Goal: Complete application form: Complete application form

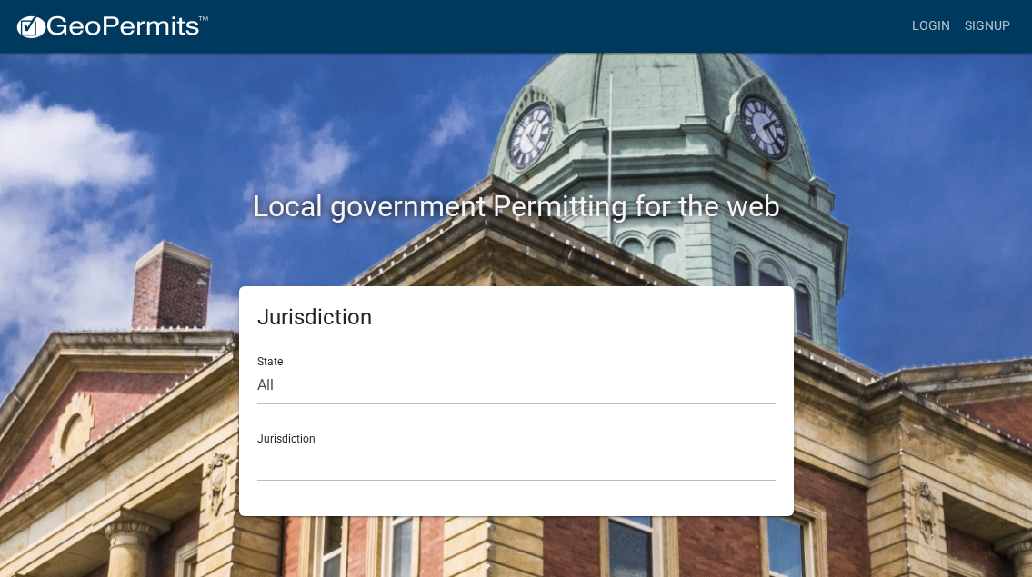
click at [257, 367] on select "All [US_STATE] [US_STATE] [US_STATE] [US_STATE] [US_STATE] [US_STATE] [US_STATE…" at bounding box center [516, 385] width 518 height 37
select select "[US_STATE]"
click option "[US_STATE]" at bounding box center [0, 0] width 0 height 0
click at [257, 445] on select "City of [GEOGRAPHIC_DATA], [US_STATE] City of [GEOGRAPHIC_DATA], [US_STATE] Cit…" at bounding box center [516, 463] width 518 height 37
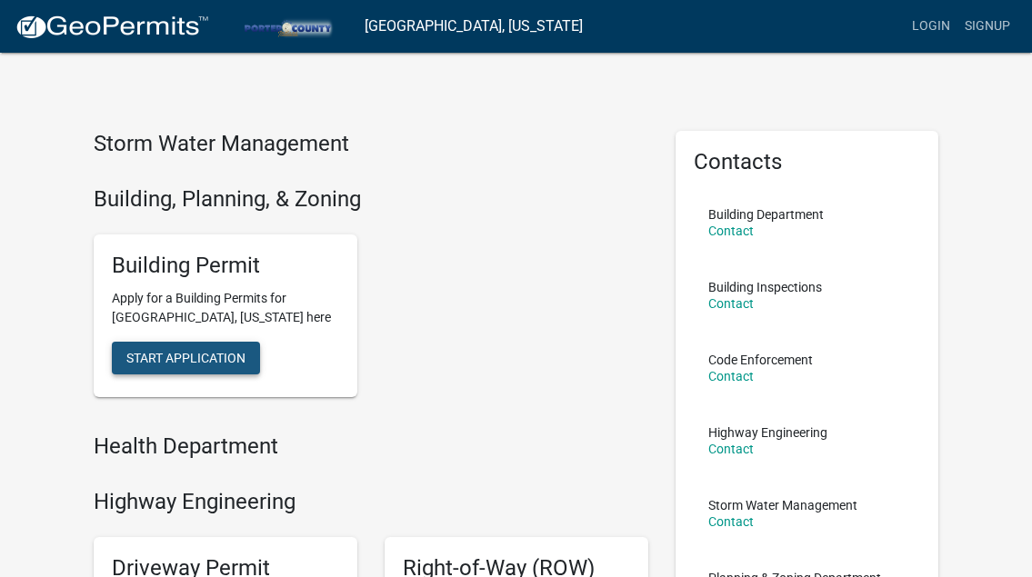
click at [198, 362] on span "Start Application" at bounding box center [185, 358] width 119 height 15
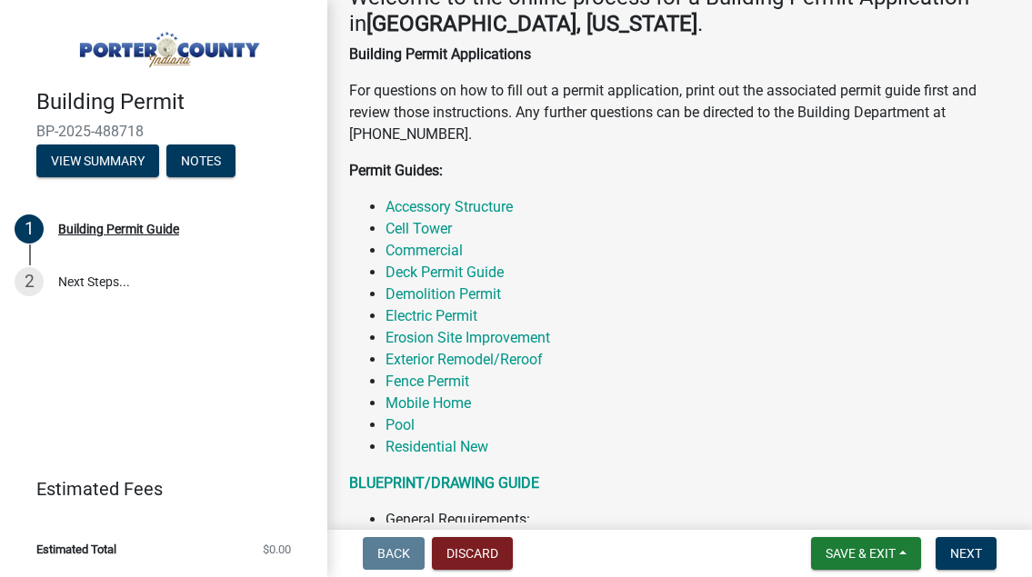
scroll to position [377, 0]
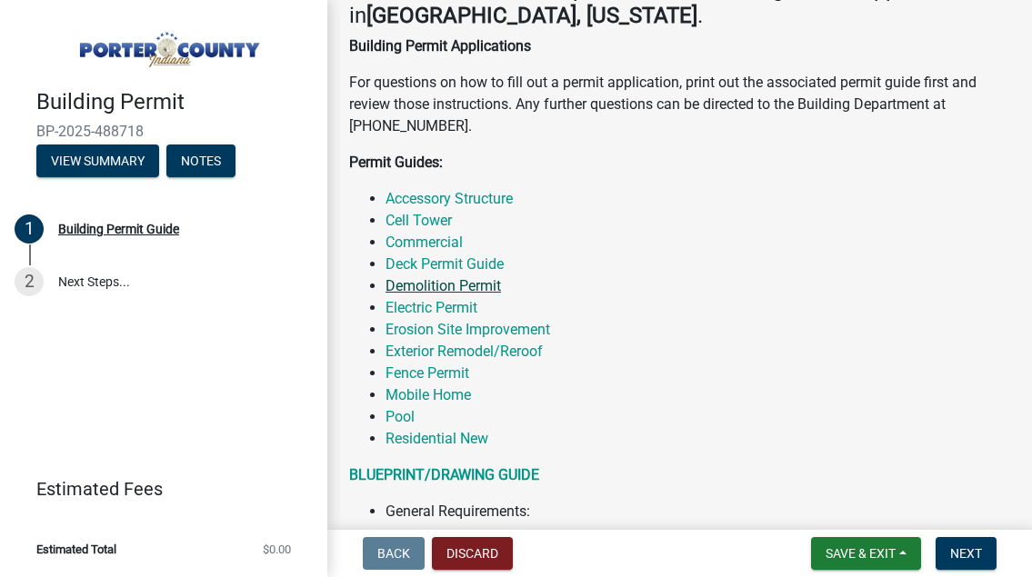
click at [471, 289] on link "Demolition Permit" at bounding box center [442, 285] width 115 height 17
click at [462, 292] on link "Demolition Permit" at bounding box center [442, 285] width 115 height 17
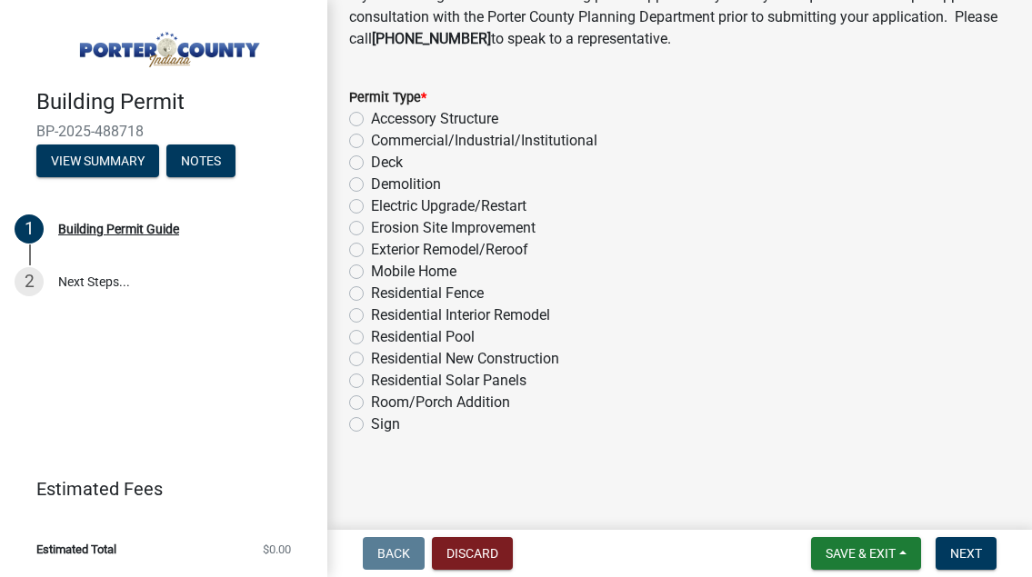
scroll to position [1677, 0]
click at [371, 187] on label "Demolition" at bounding box center [406, 185] width 70 height 22
click at [371, 185] on input "Demolition" at bounding box center [377, 180] width 12 height 12
radio input "true"
click at [973, 557] on span "Next" at bounding box center [966, 553] width 32 height 15
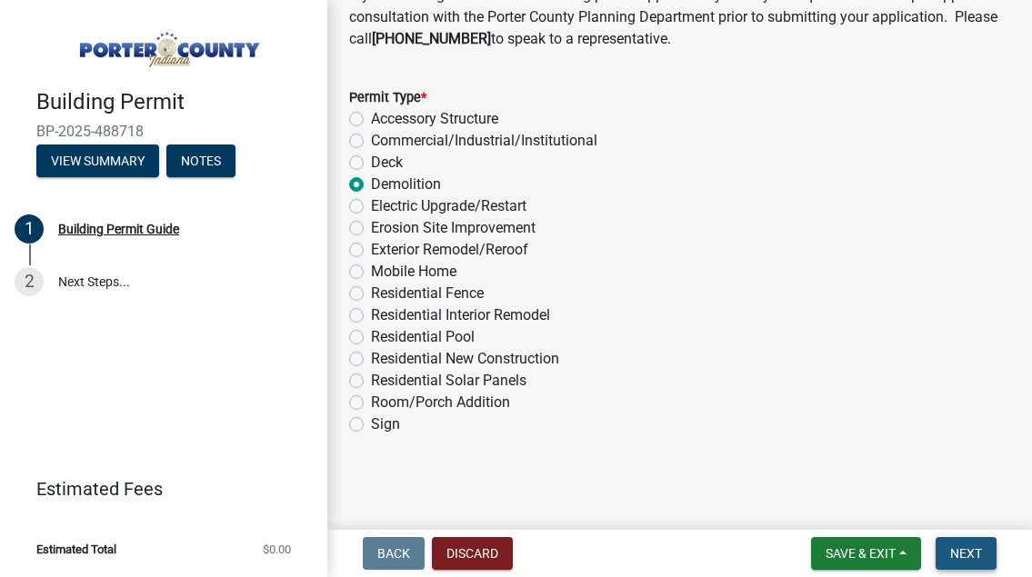
scroll to position [0, 0]
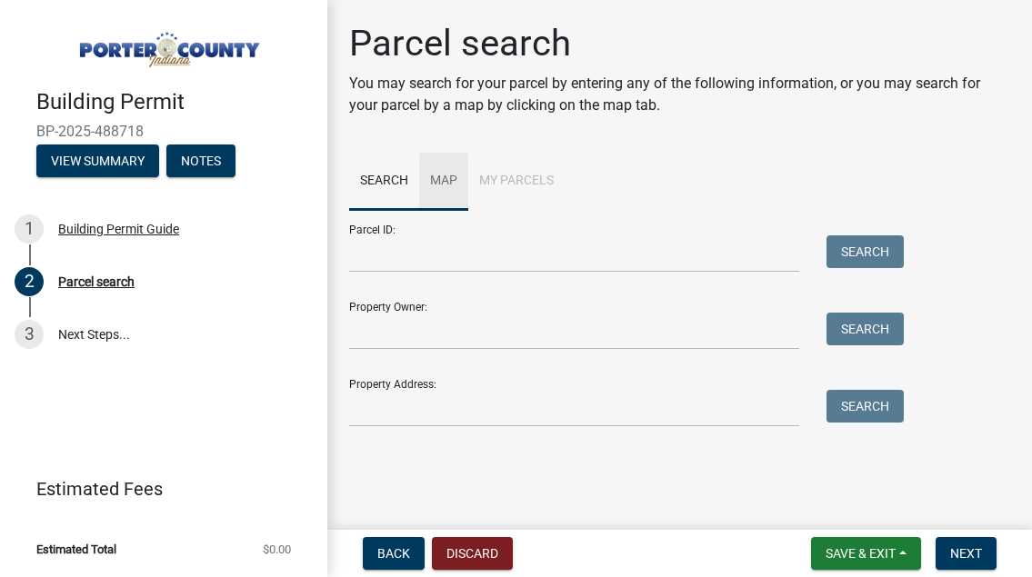
click at [449, 178] on link "Map" at bounding box center [443, 182] width 49 height 58
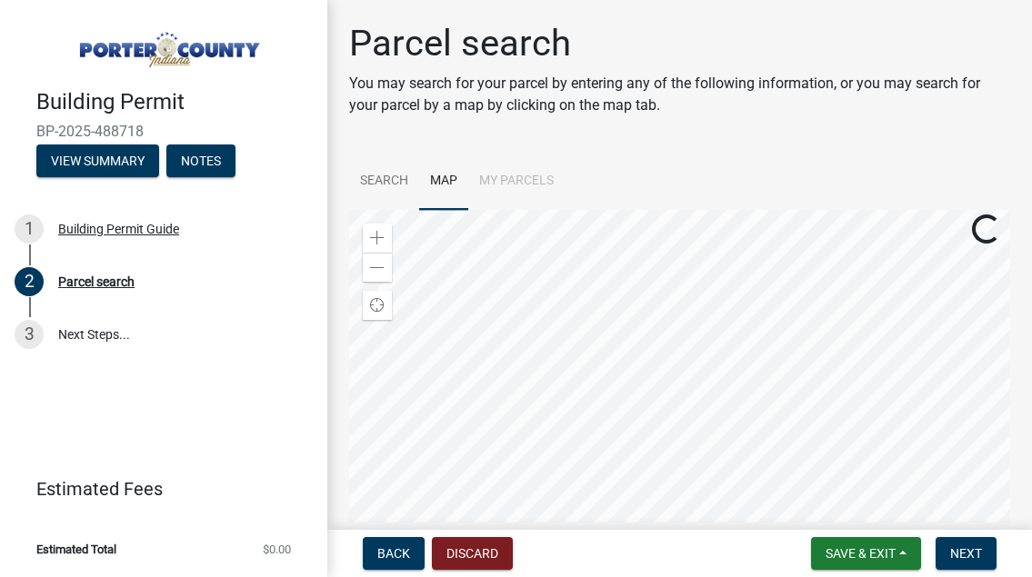
click at [532, 185] on li "My Parcels" at bounding box center [516, 182] width 96 height 58
click at [517, 180] on li "My Parcels" at bounding box center [516, 182] width 96 height 58
click at [380, 174] on link "Search" at bounding box center [384, 182] width 70 height 58
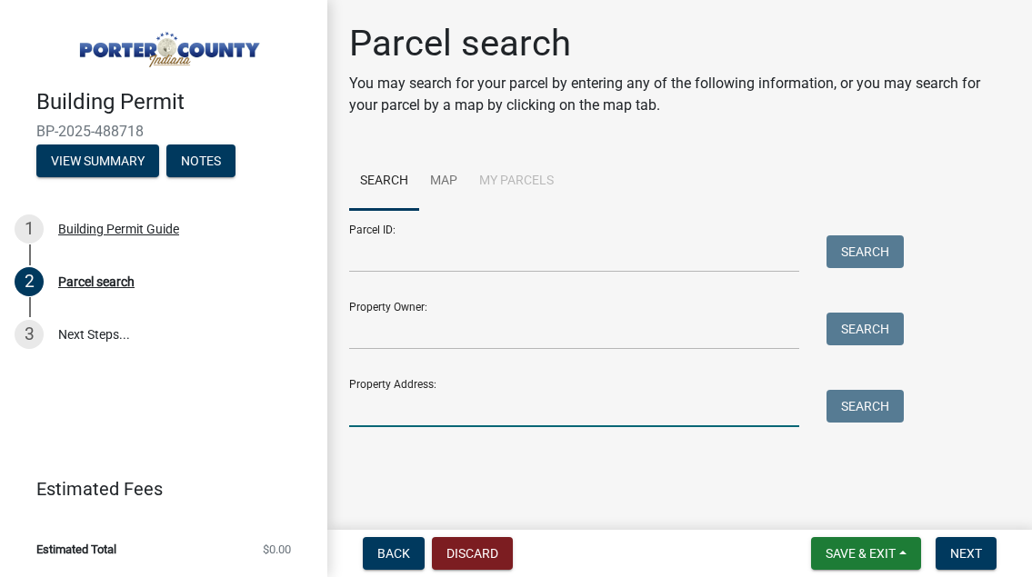
click at [436, 414] on input "Property Address:" at bounding box center [574, 408] width 450 height 37
type input "391 [GEOGRAPHIC_DATA]"
click at [858, 415] on button "Search" at bounding box center [864, 406] width 77 height 33
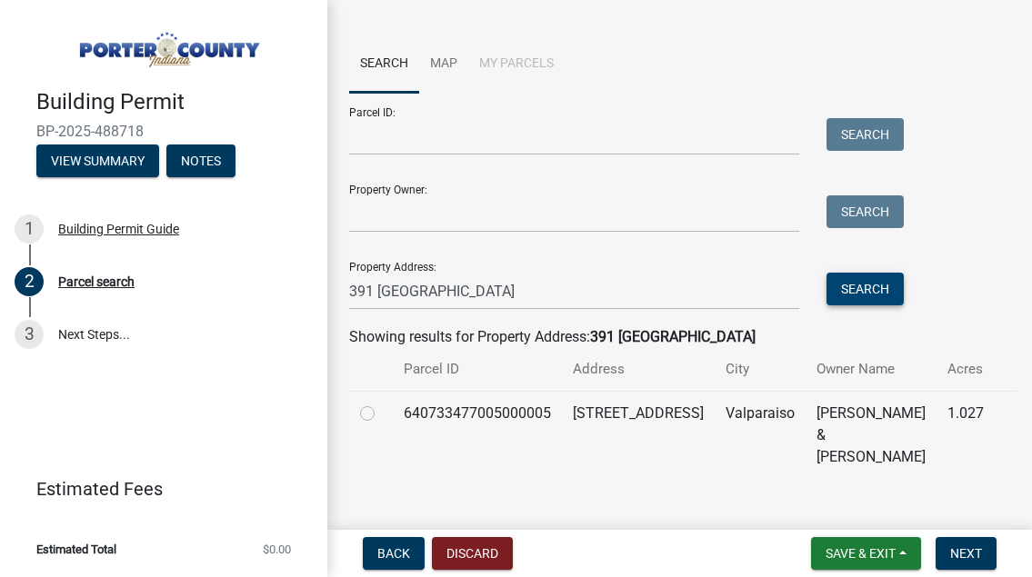
scroll to position [123, 0]
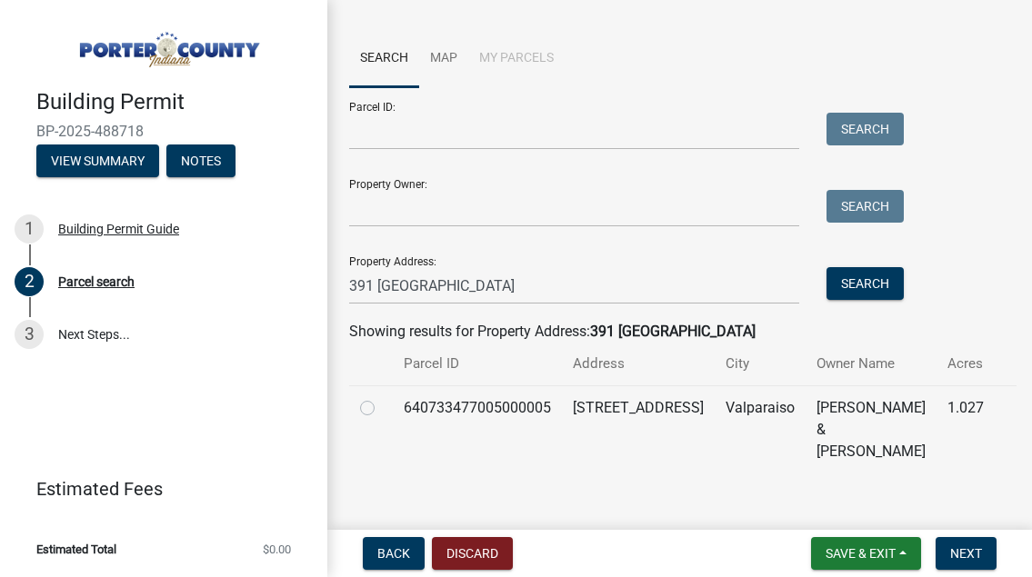
click at [382, 397] on label at bounding box center [382, 397] width 0 height 0
click at [382, 406] on input "radio" at bounding box center [388, 403] width 12 height 12
radio input "true"
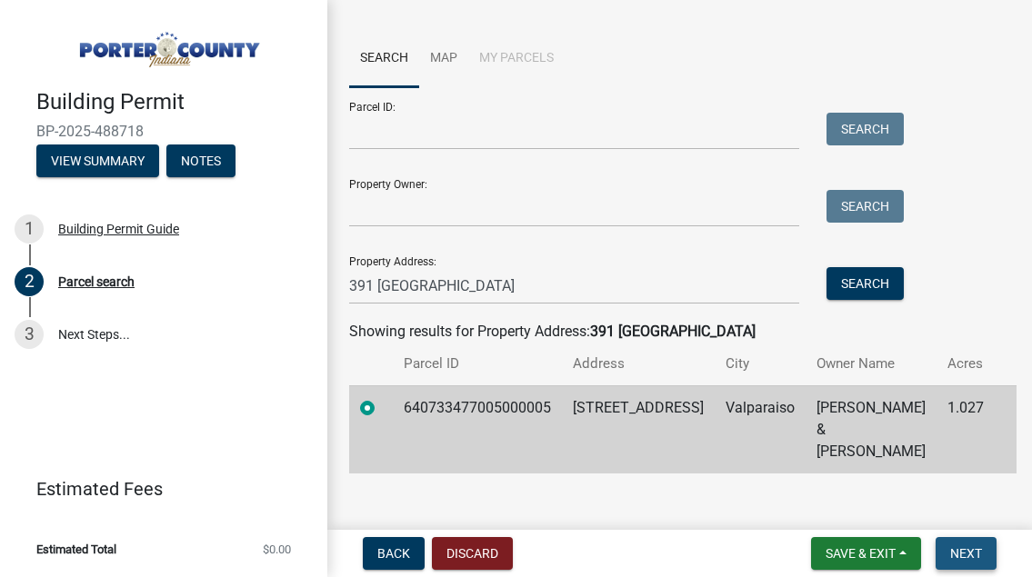
click at [972, 551] on span "Next" at bounding box center [966, 553] width 32 height 15
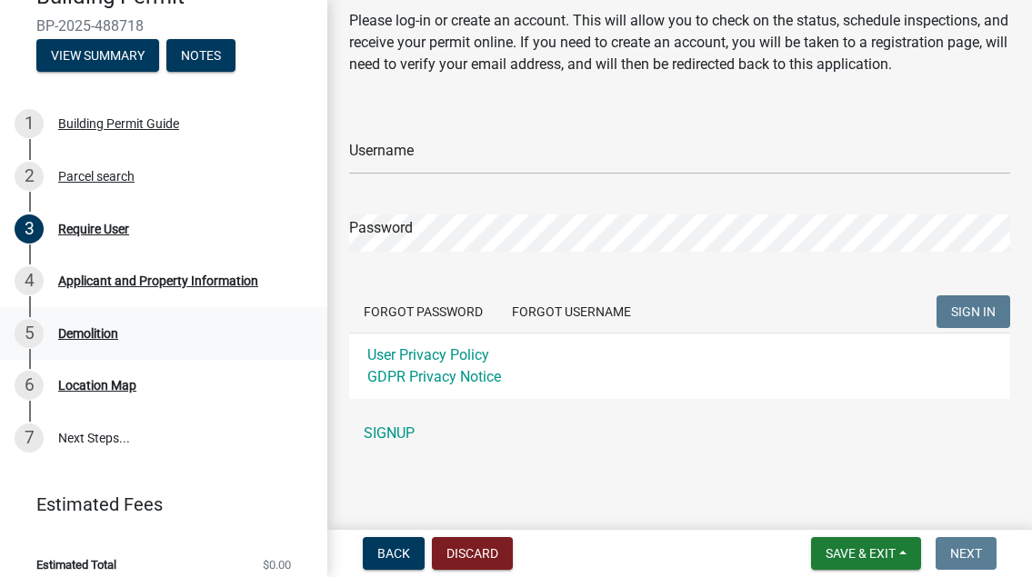
scroll to position [121, 0]
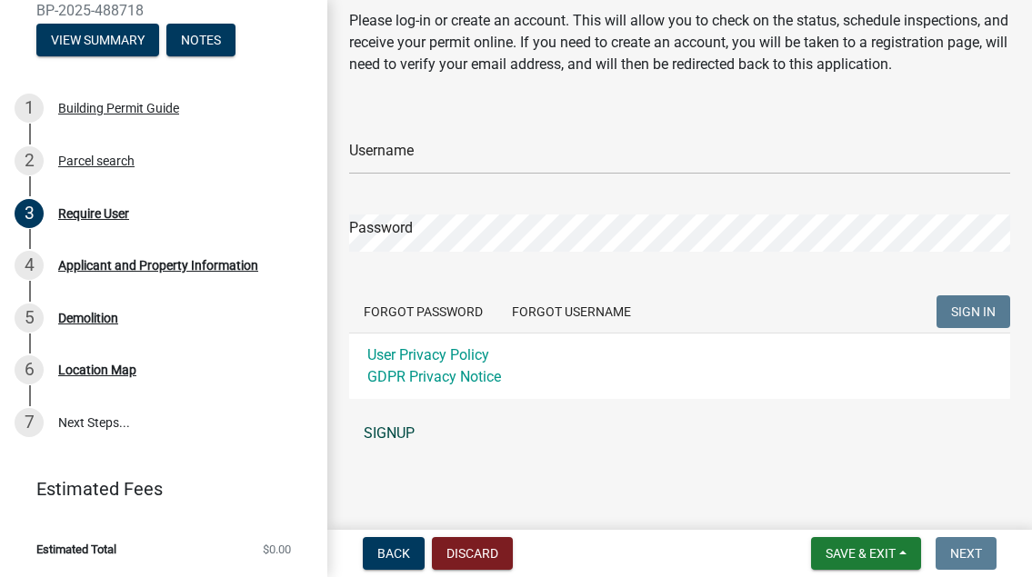
click at [401, 429] on link "SIGNUP" at bounding box center [679, 433] width 661 height 36
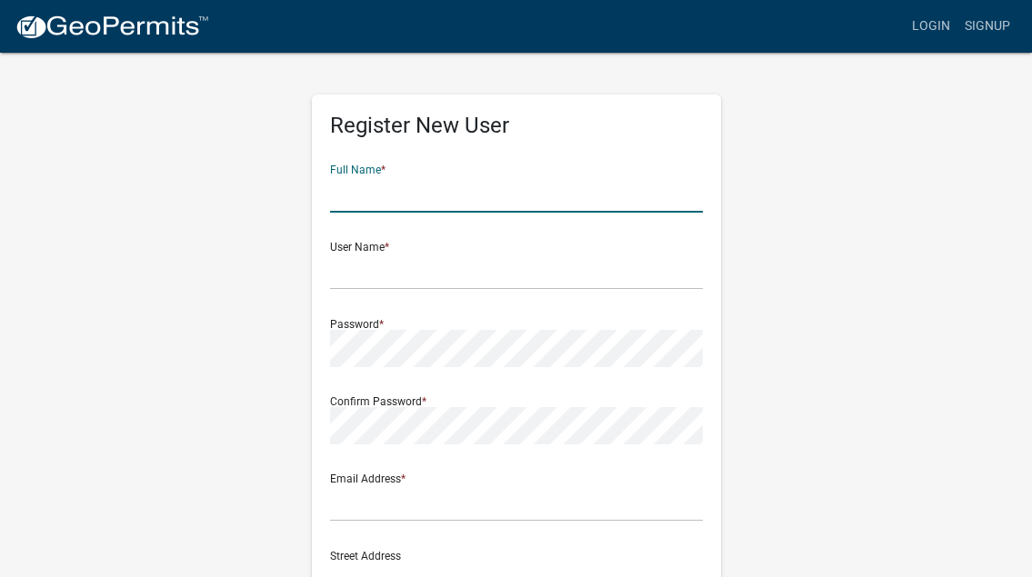
click at [381, 207] on input "text" at bounding box center [516, 193] width 373 height 37
click at [448, 202] on input "[PERSON_NAME]" at bounding box center [516, 193] width 373 height 37
type input "[PERSON_NAME]"
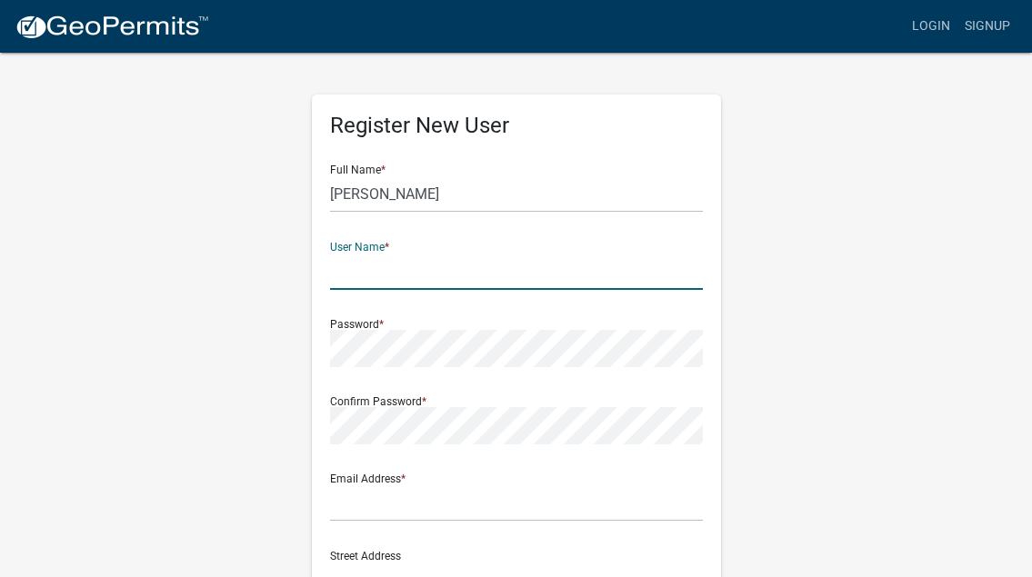
click at [407, 280] on input "text" at bounding box center [516, 271] width 373 height 37
drag, startPoint x: 426, startPoint y: 269, endPoint x: 305, endPoint y: 269, distance: 121.8
click at [330, 269] on input "robertolozano" at bounding box center [516, 271] width 373 height 37
type input "pauldavis"
